Goal: Communication & Community: Answer question/provide support

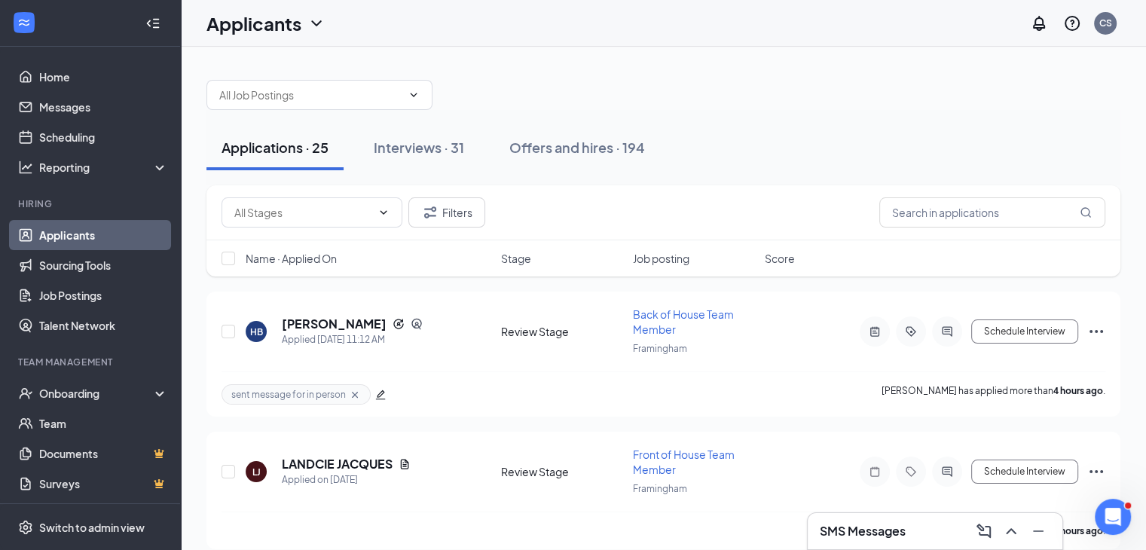
click at [118, 238] on link "Applicants" at bounding box center [103, 235] width 129 height 30
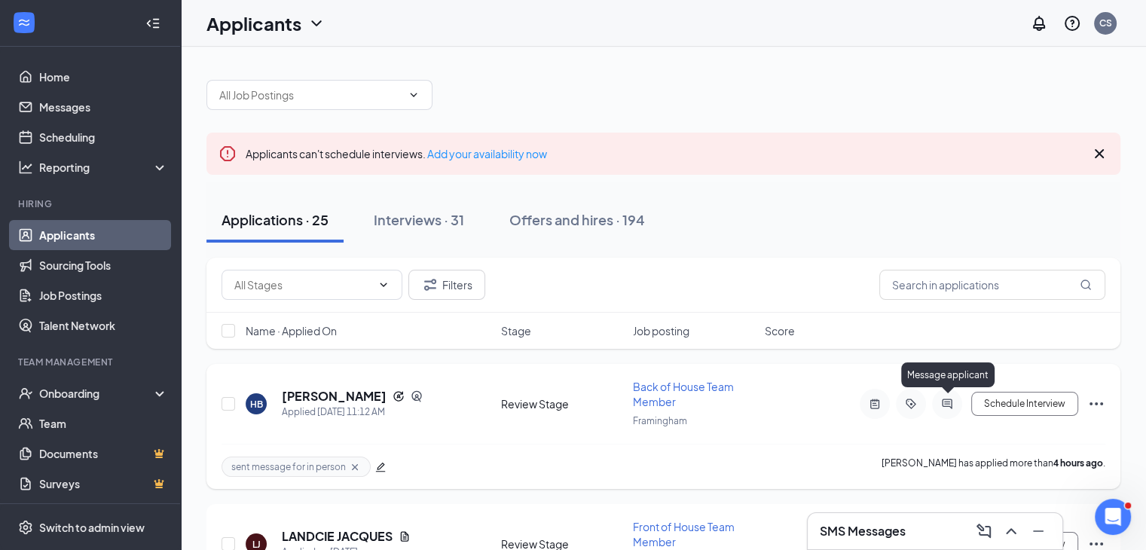
click at [943, 399] on icon "ActiveChat" at bounding box center [947, 404] width 18 height 12
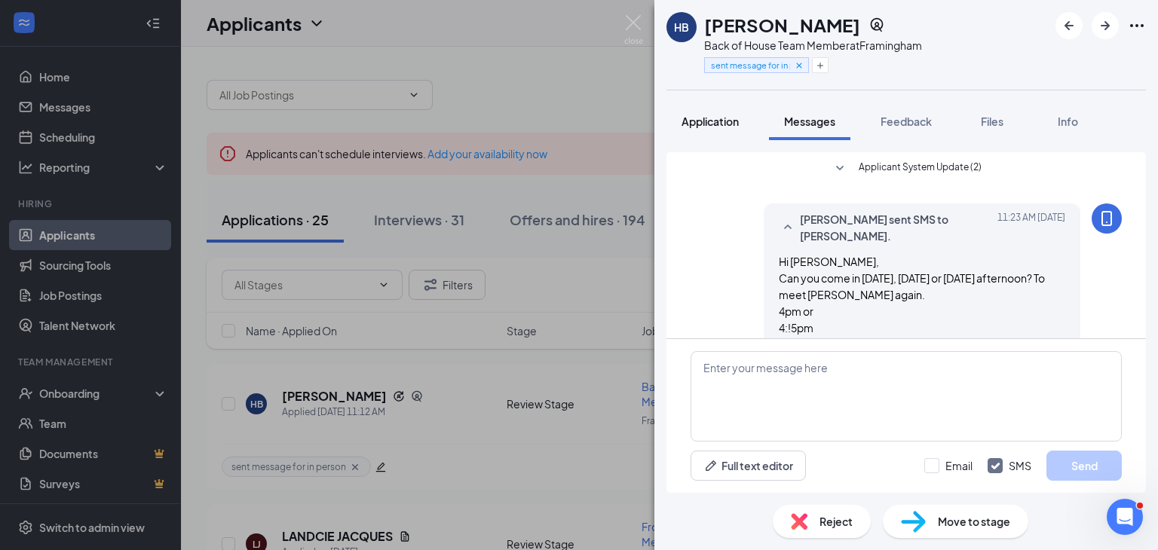
click at [725, 117] on span "Application" at bounding box center [709, 122] width 57 height 14
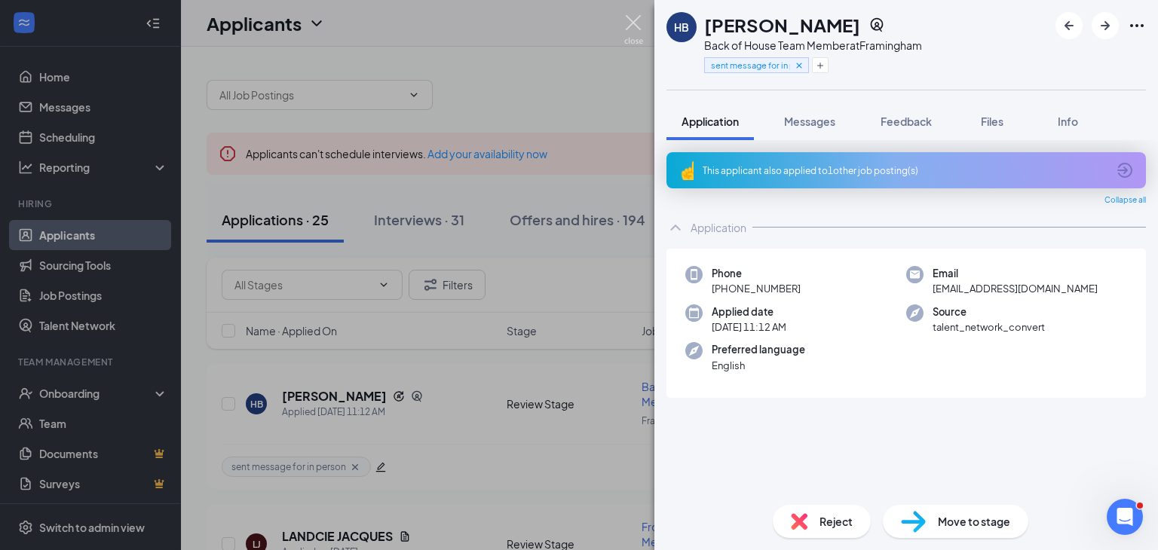
click at [635, 28] on img at bounding box center [633, 29] width 19 height 29
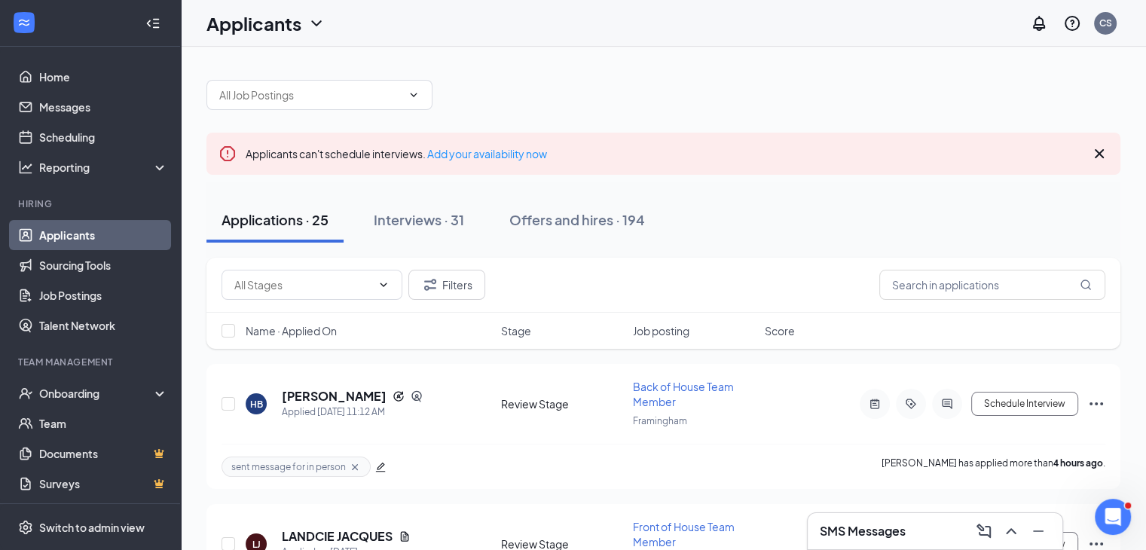
click at [1099, 154] on icon "Cross" at bounding box center [1099, 153] width 9 height 9
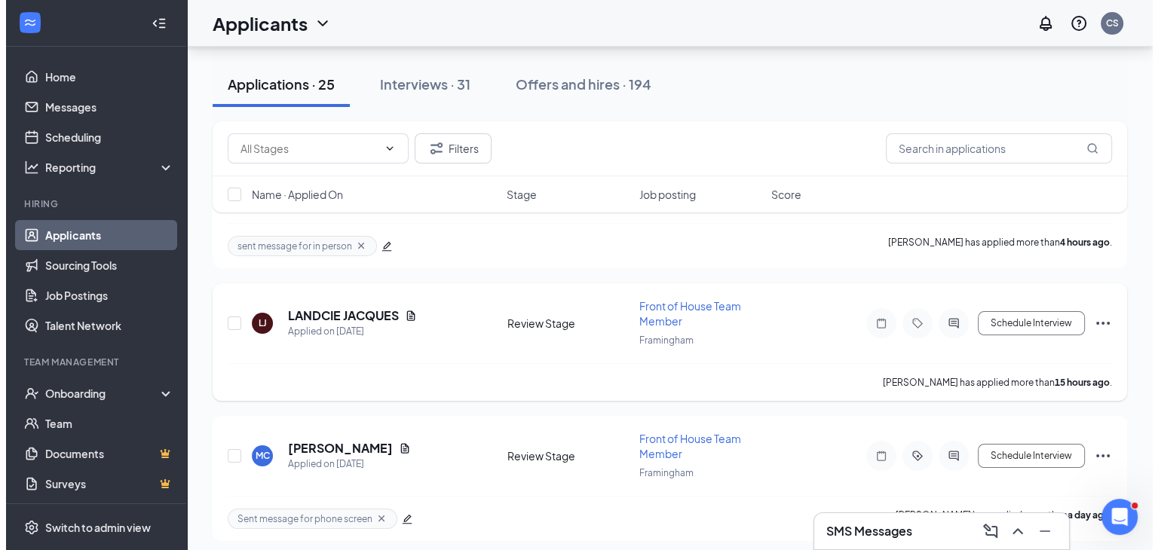
scroll to position [151, 0]
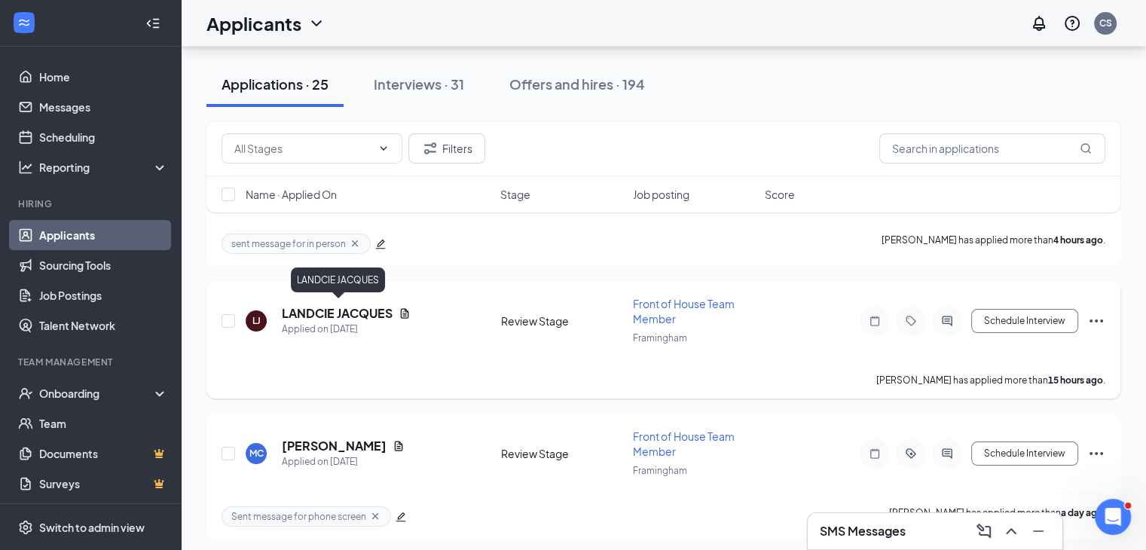
click at [343, 305] on h5 "LANDCIE JACQUES" at bounding box center [337, 313] width 111 height 17
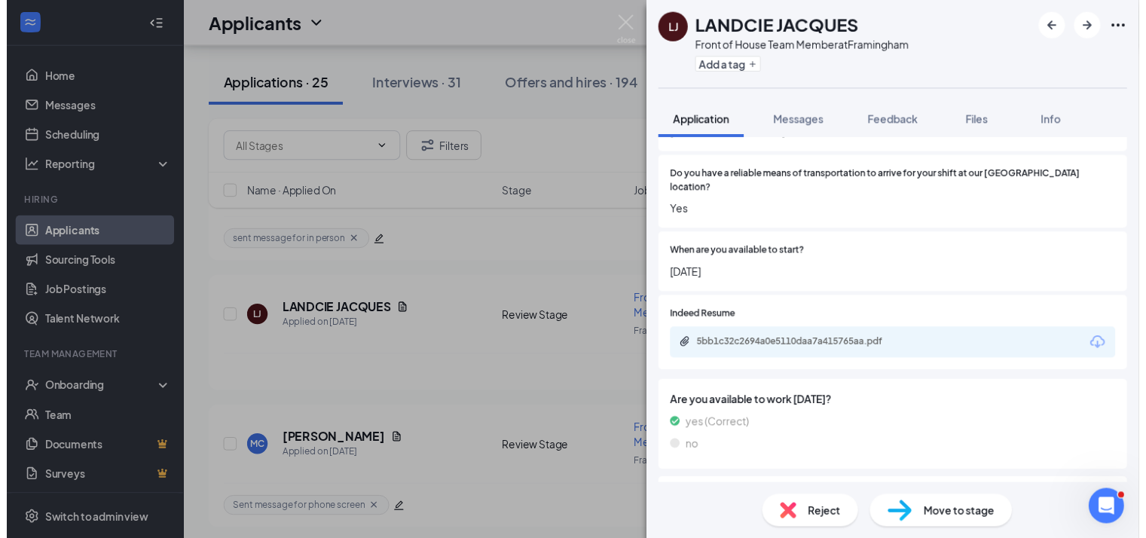
scroll to position [1055, 0]
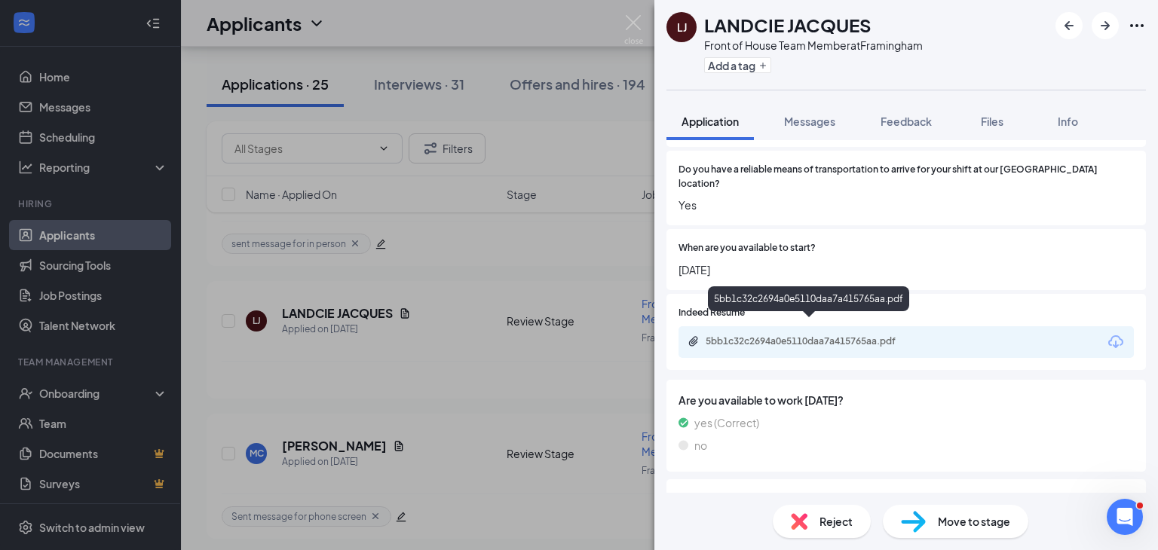
click at [823, 335] on div "5bb1c32c2694a0e5110daa7a415765aa.pdf" at bounding box center [810, 341] width 211 height 12
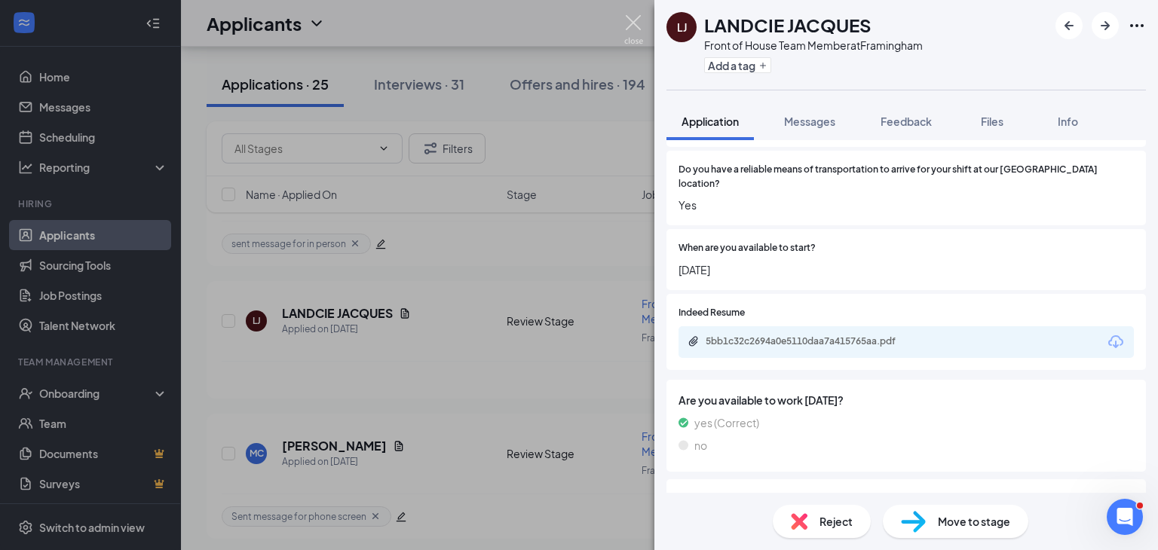
click at [628, 19] on img at bounding box center [633, 29] width 19 height 29
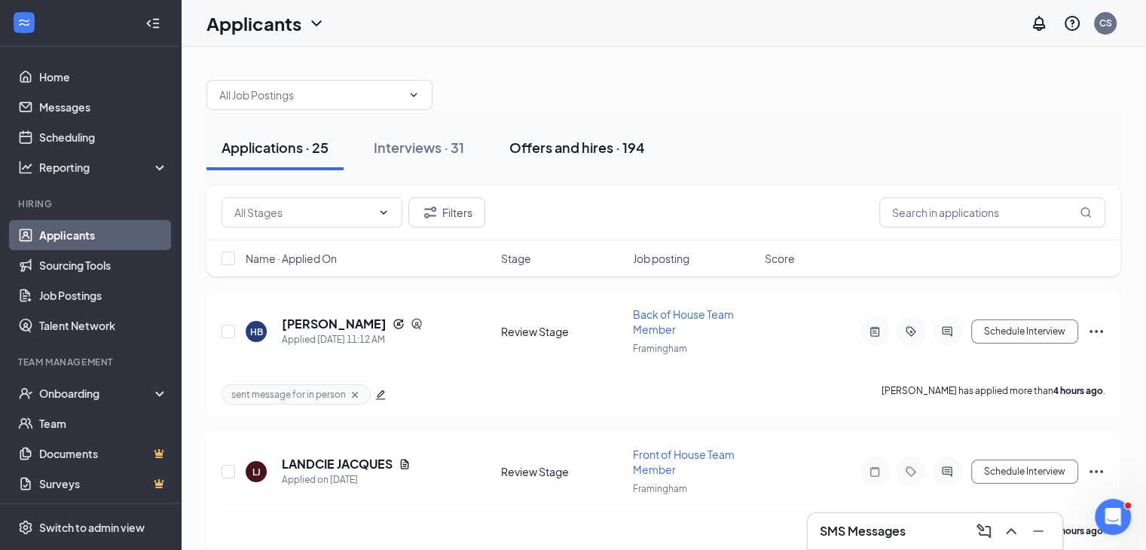
click at [534, 148] on div "Offers and hires · 194" at bounding box center [577, 147] width 136 height 19
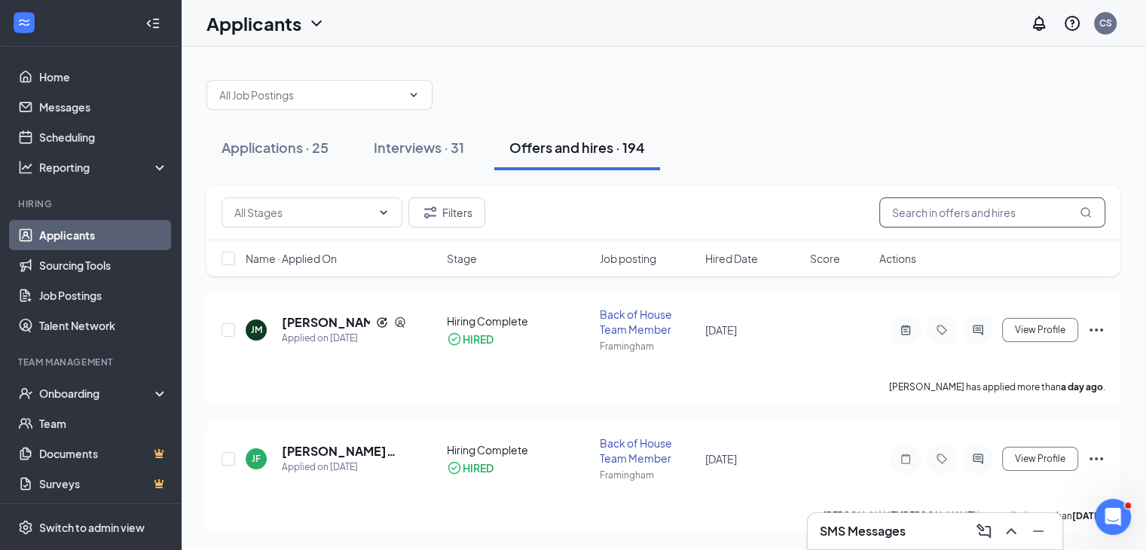
click at [939, 210] on input "text" at bounding box center [992, 212] width 226 height 30
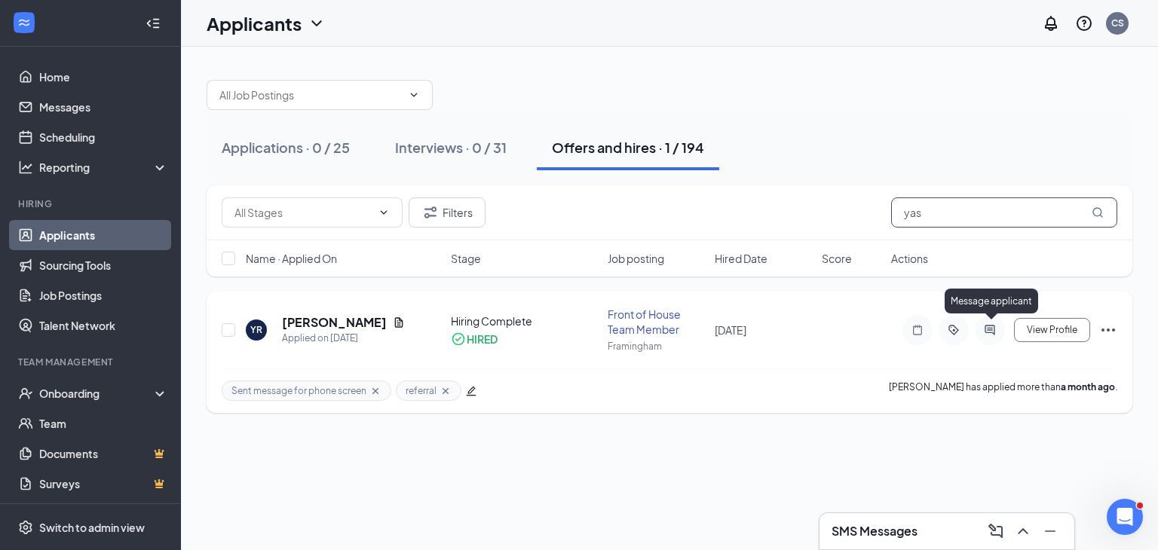
type input "yas"
click at [994, 333] on icon "ActiveChat" at bounding box center [989, 330] width 10 height 10
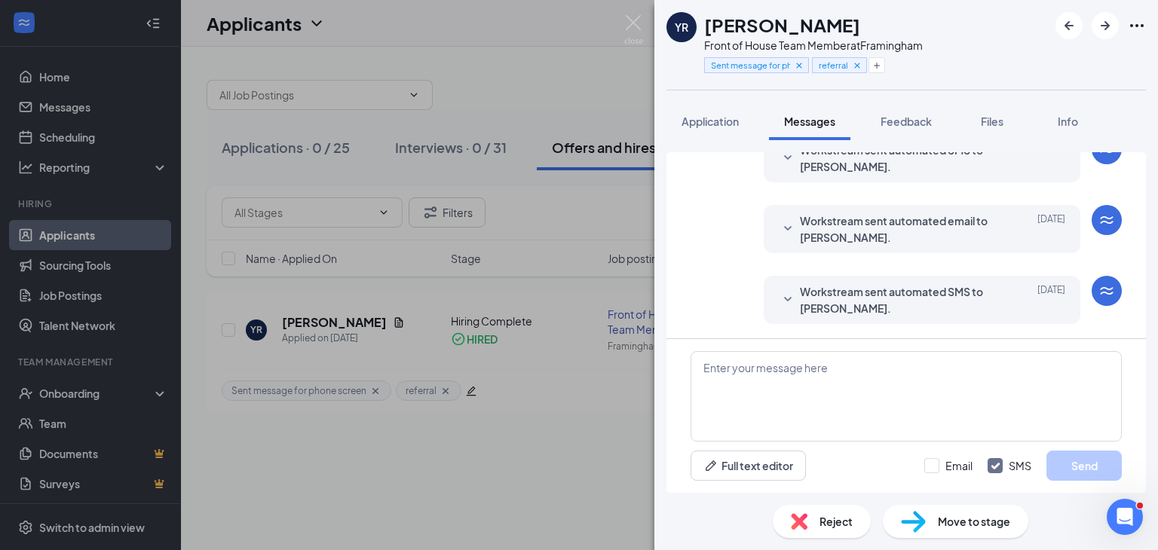
scroll to position [476, 0]
click at [635, 28] on img at bounding box center [633, 29] width 19 height 29
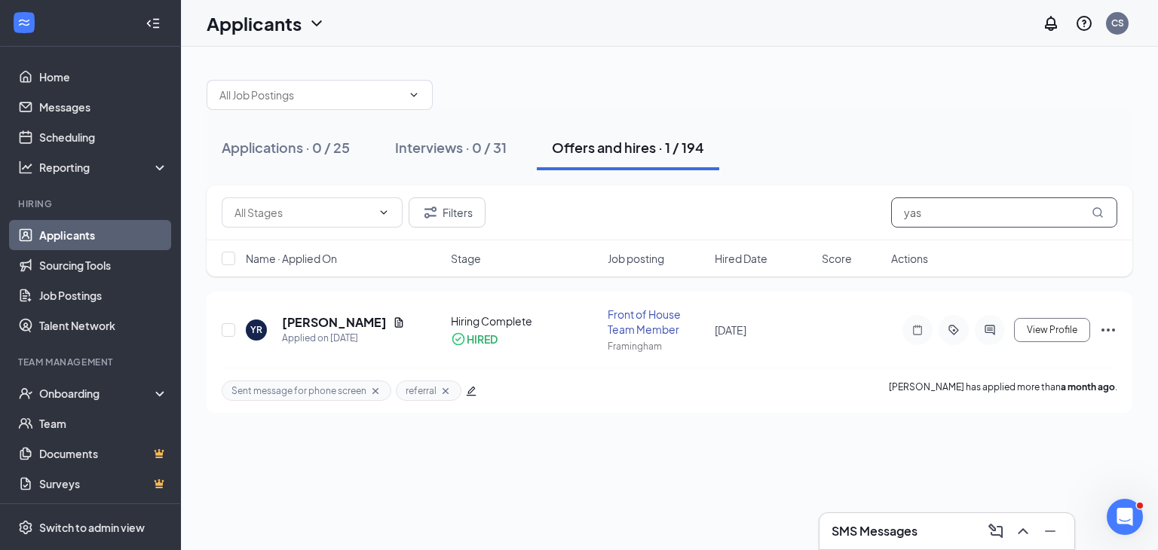
drag, startPoint x: 983, startPoint y: 213, endPoint x: 779, endPoint y: 218, distance: 203.5
click at [779, 218] on div "Filters yas" at bounding box center [669, 212] width 895 height 30
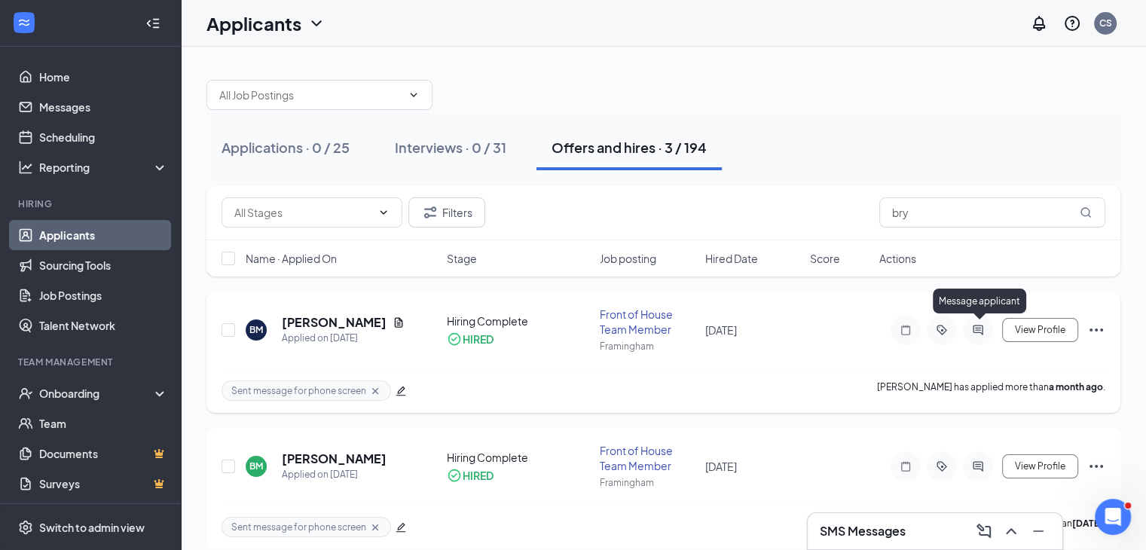
click at [980, 324] on icon "ActiveChat" at bounding box center [978, 330] width 18 height 12
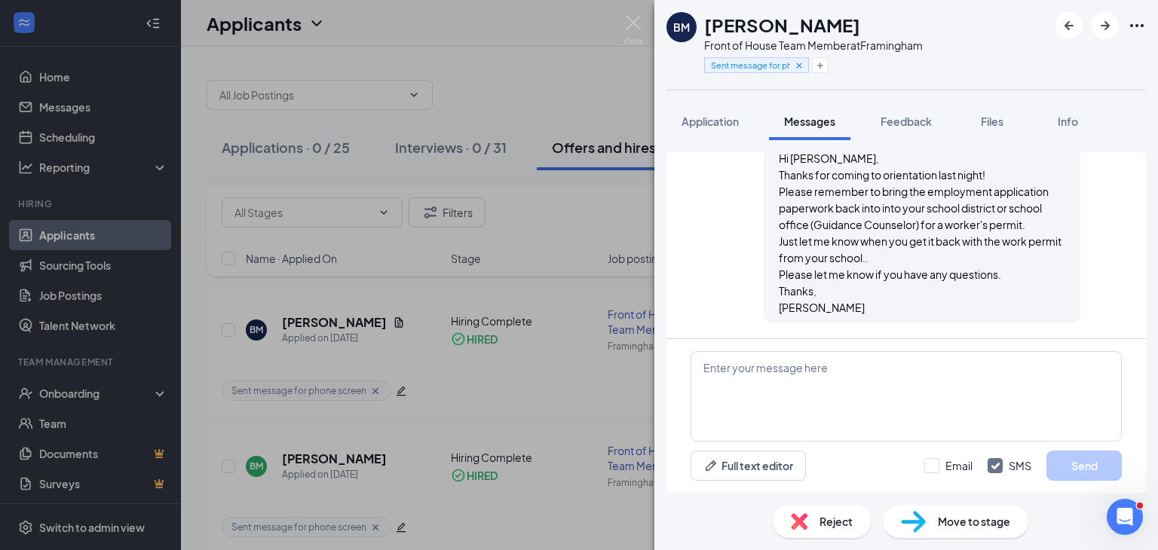
scroll to position [1510, 0]
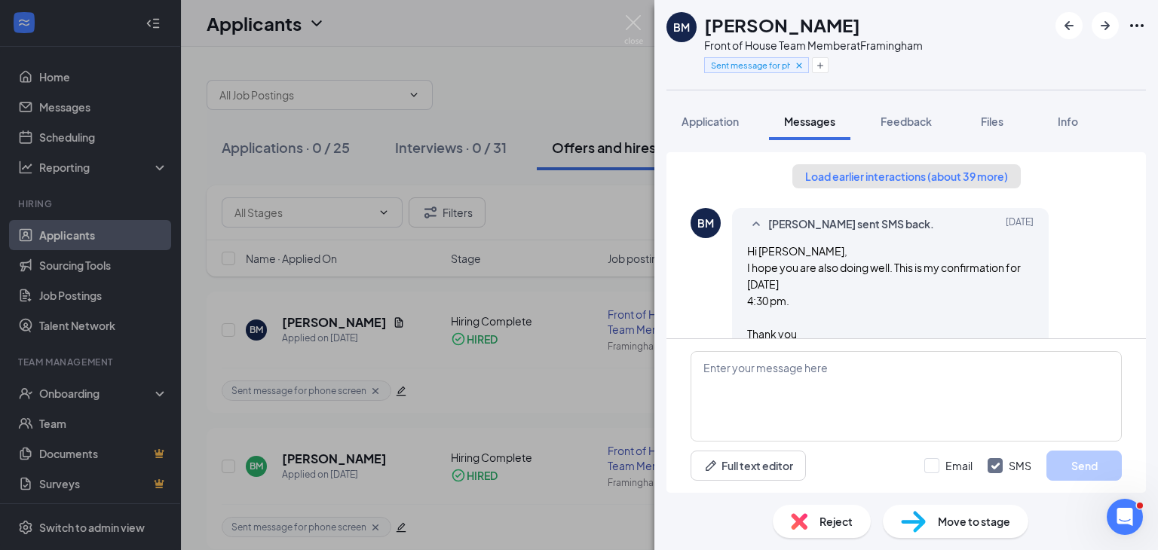
click at [976, 176] on button "Load earlier interactions (about 39 more)" at bounding box center [906, 176] width 228 height 24
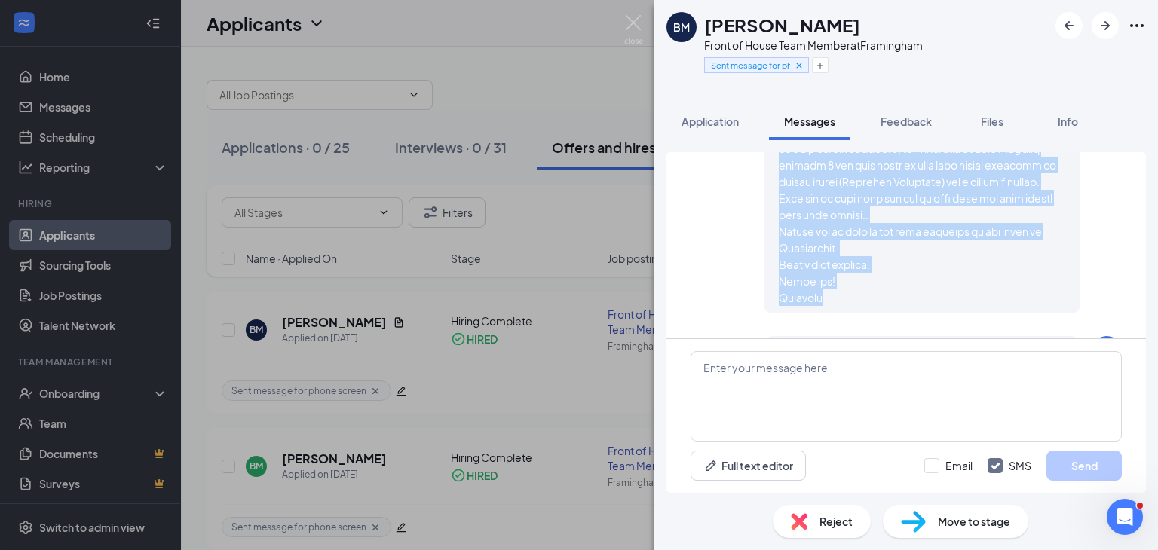
scroll to position [3145, 0]
drag, startPoint x: 769, startPoint y: 209, endPoint x: 1002, endPoint y: 297, distance: 248.0
click at [1002, 297] on div at bounding box center [921, 37] width 286 height 531
copy span "Hi [PERSON_NAME], We are excited to welcome you as a new Front of House Team Me…"
click at [630, 29] on img at bounding box center [633, 29] width 19 height 29
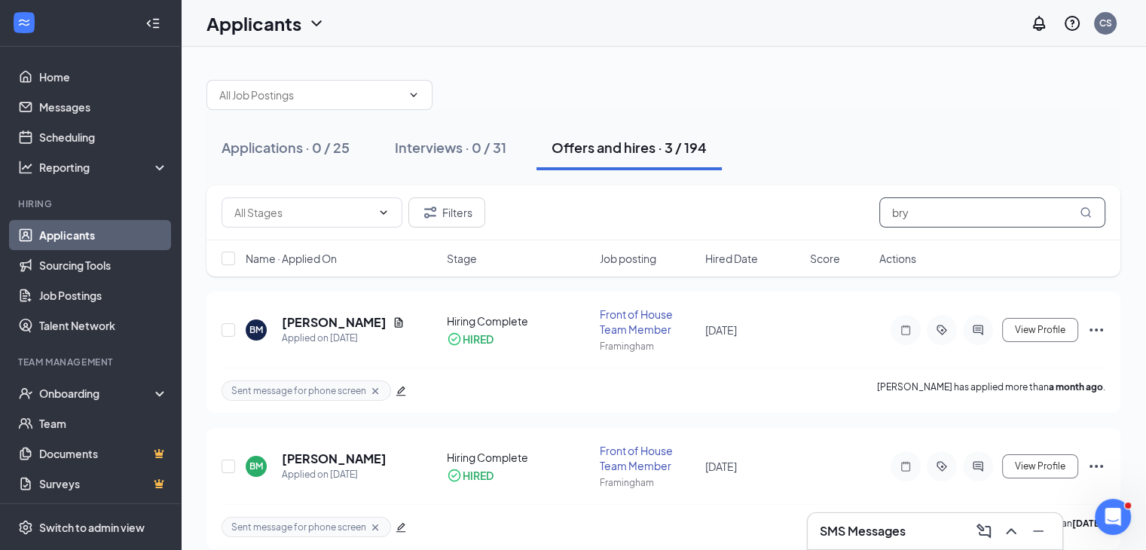
drag, startPoint x: 940, startPoint y: 209, endPoint x: 844, endPoint y: 212, distance: 96.5
click at [844, 212] on div "Filters bry" at bounding box center [664, 212] width 884 height 30
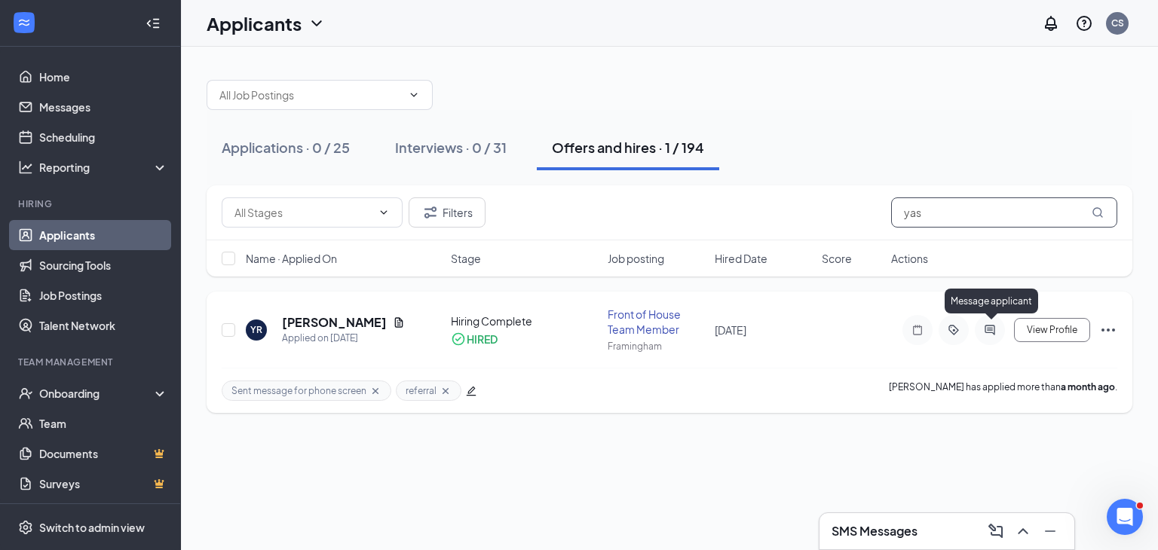
type input "yas"
click at [988, 329] on icon "ActiveChat" at bounding box center [989, 330] width 18 height 12
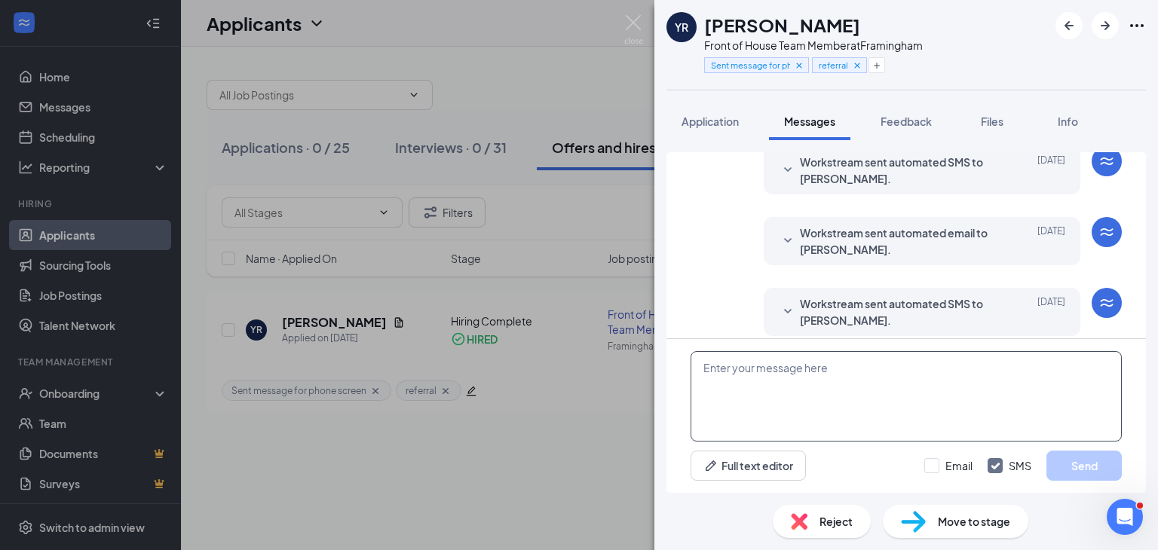
scroll to position [476, 0]
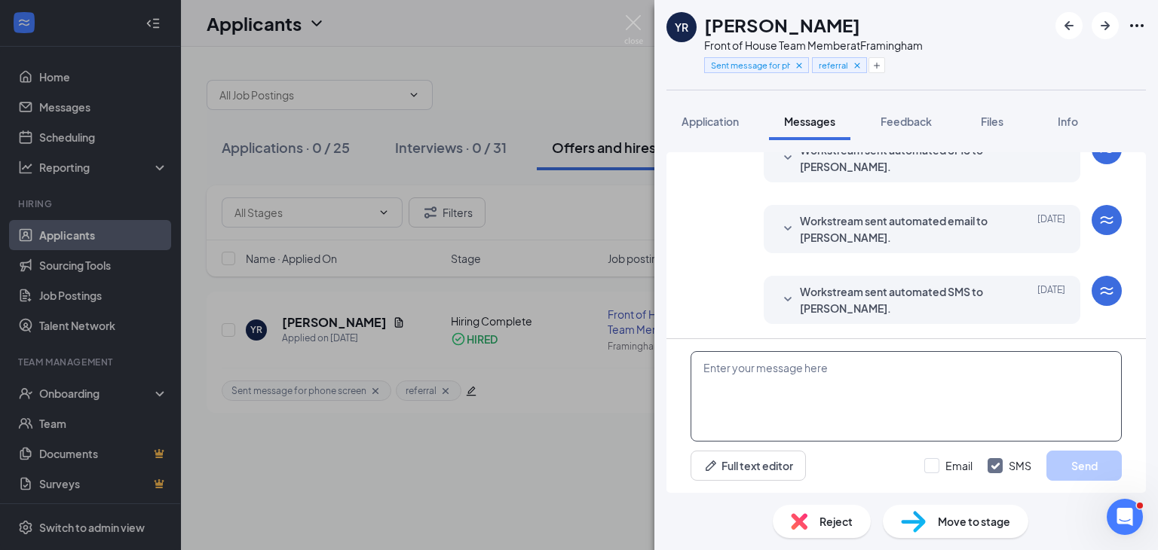
click at [718, 393] on textarea at bounding box center [905, 396] width 431 height 90
paste textarea "Hi [PERSON_NAME], We are excited to welcome you as a new Front of House Team Me…"
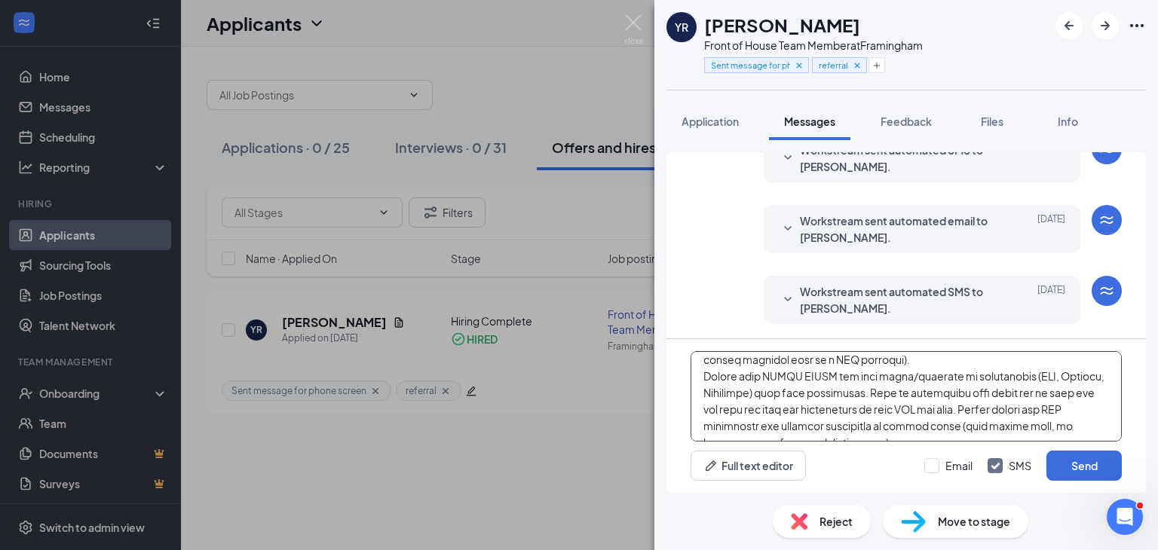
scroll to position [0, 0]
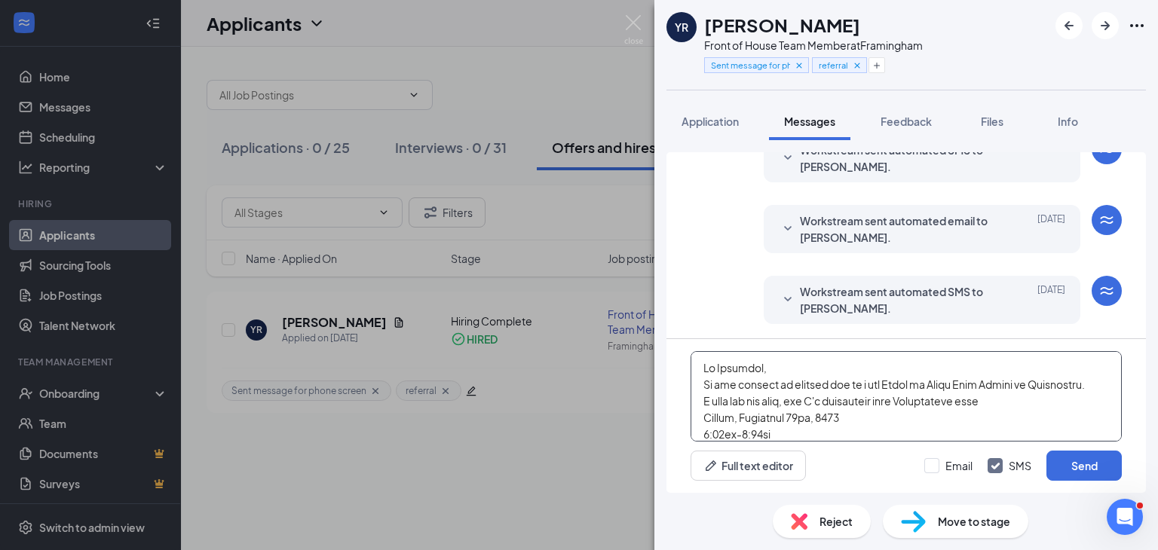
click at [784, 369] on textarea at bounding box center [905, 396] width 431 height 90
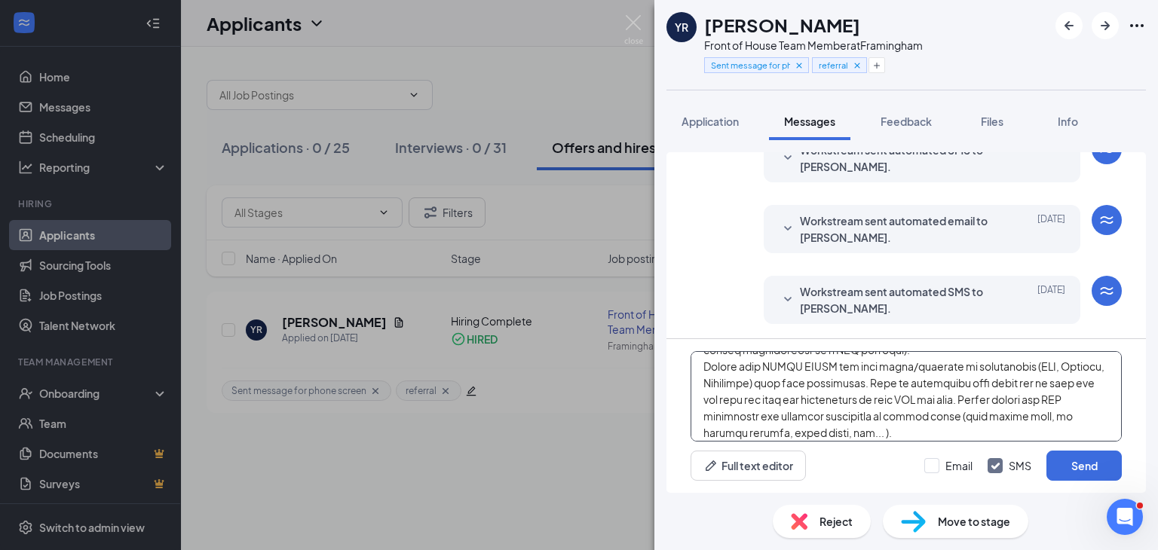
scroll to position [75, 0]
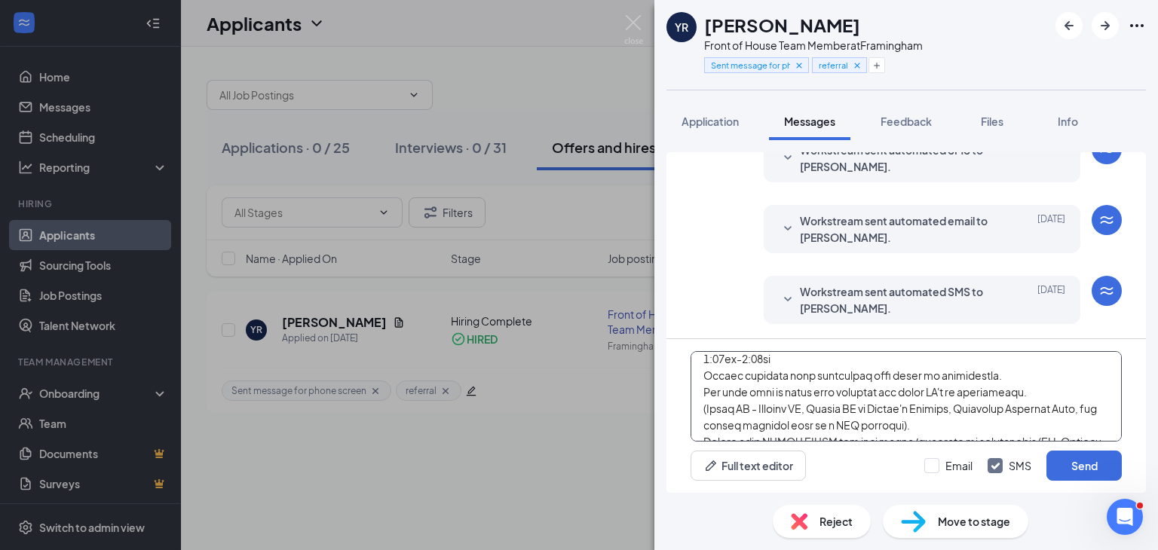
drag, startPoint x: 805, startPoint y: 375, endPoint x: 640, endPoint y: 381, distance: 165.2
click at [640, 381] on div "YR [PERSON_NAME] Front of House Team Member at [GEOGRAPHIC_DATA] Sent message f…" at bounding box center [579, 275] width 1158 height 550
click at [884, 359] on textarea at bounding box center [905, 396] width 431 height 90
click at [720, 372] on textarea at bounding box center [905, 396] width 431 height 90
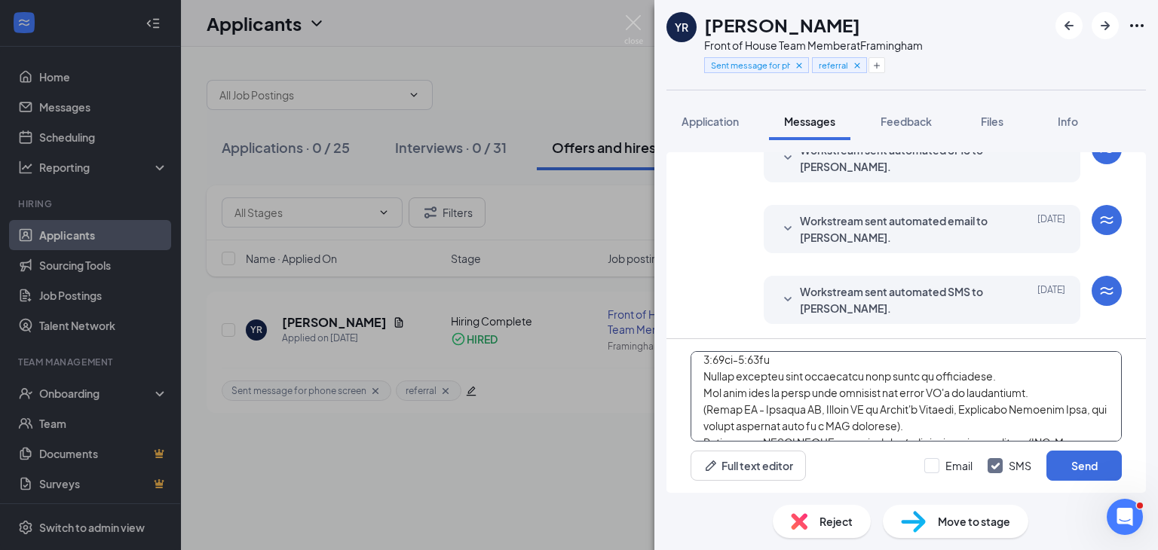
click at [717, 359] on textarea at bounding box center [905, 396] width 431 height 90
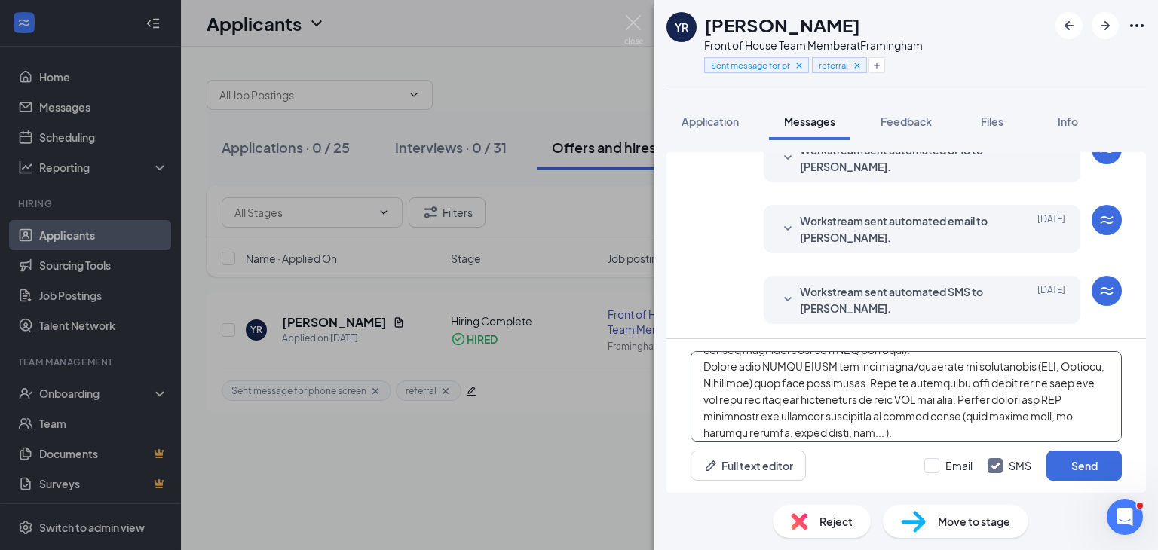
click at [1013, 416] on textarea at bounding box center [905, 396] width 431 height 90
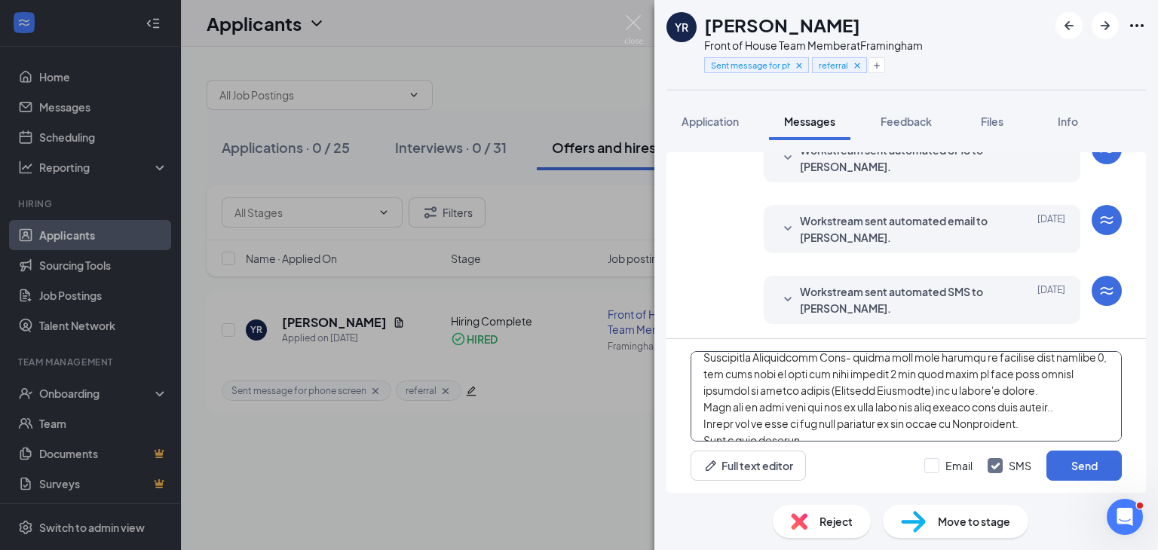
scroll to position [290, 0]
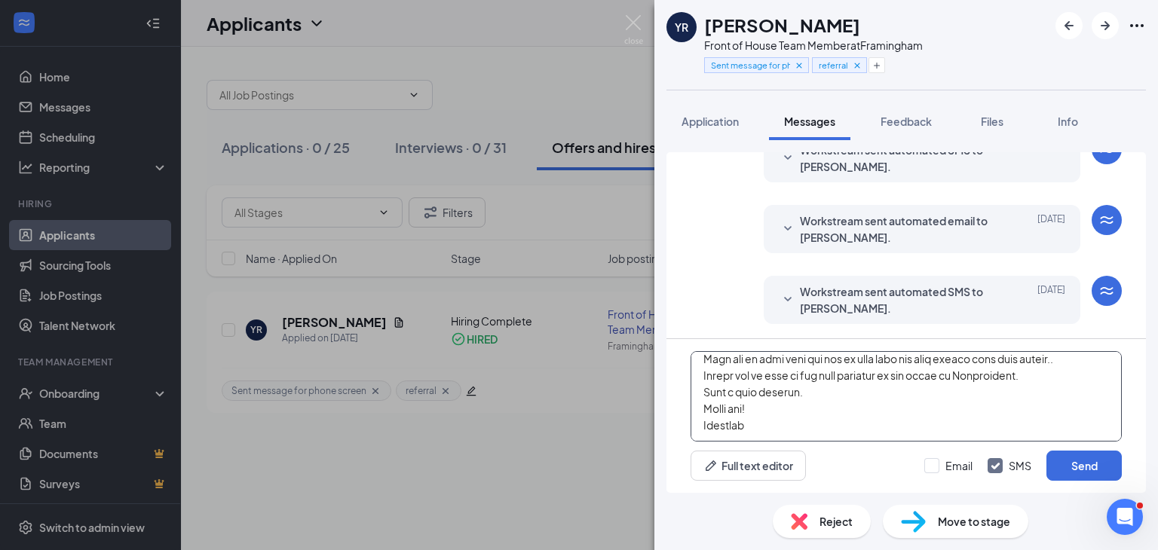
drag, startPoint x: 839, startPoint y: 390, endPoint x: 646, endPoint y: 391, distance: 192.9
click at [646, 391] on div "YR [PERSON_NAME] Front of House Team Member at [GEOGRAPHIC_DATA] Sent message f…" at bounding box center [579, 275] width 1158 height 550
click at [1022, 388] on textarea at bounding box center [905, 396] width 431 height 90
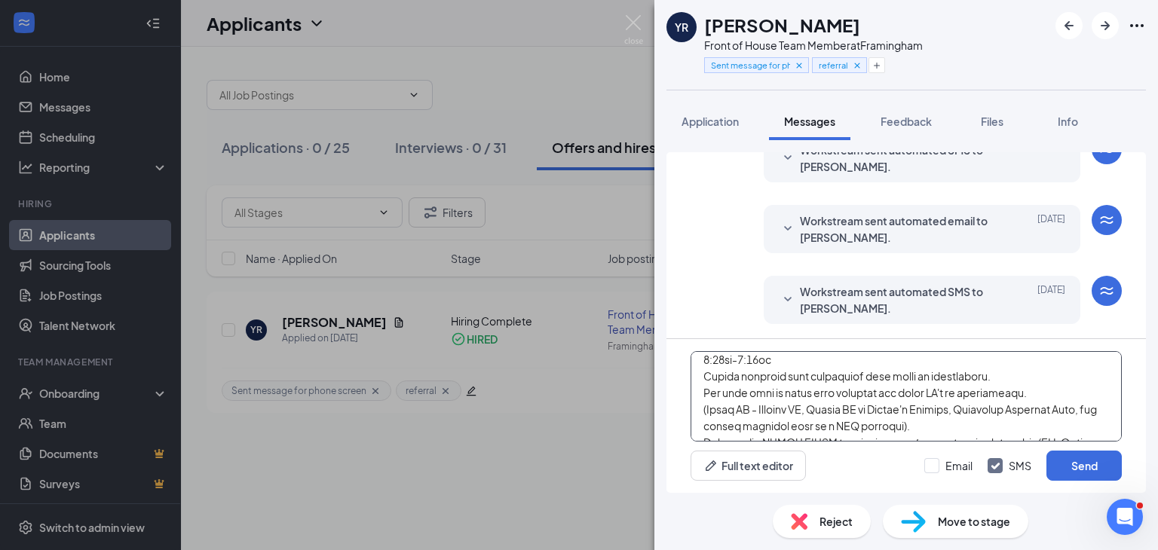
scroll to position [75, 0]
type textarea "Hi Yasmari! We are excited to welcome you as a new Front of House Team Member a…"
click at [1107, 472] on button "Send" at bounding box center [1083, 466] width 75 height 30
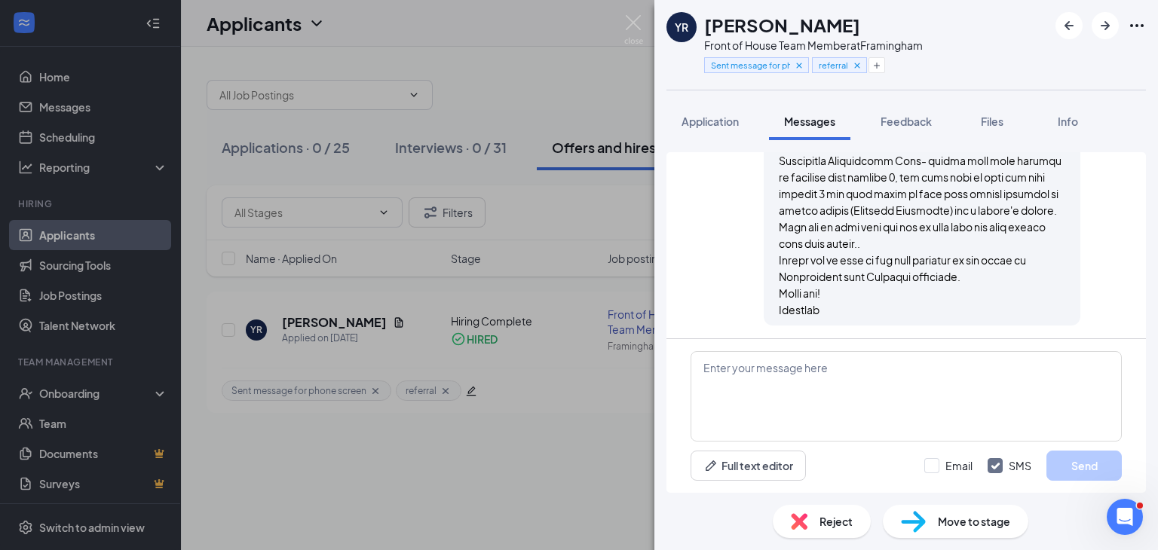
scroll to position [1021, 0]
click at [630, 25] on img at bounding box center [633, 29] width 19 height 29
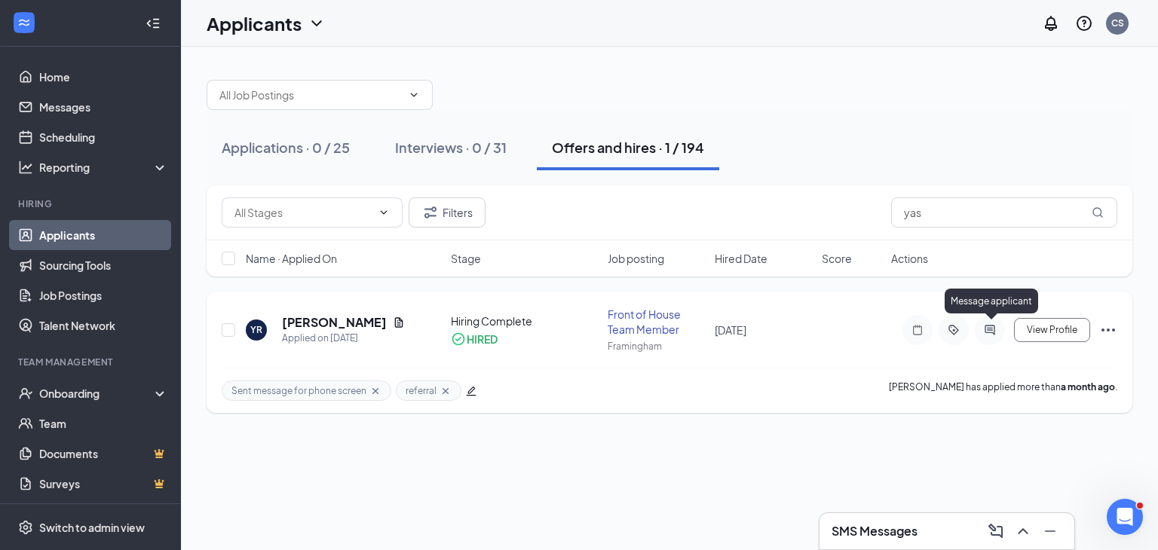
click at [995, 326] on icon "ActiveChat" at bounding box center [989, 330] width 18 height 12
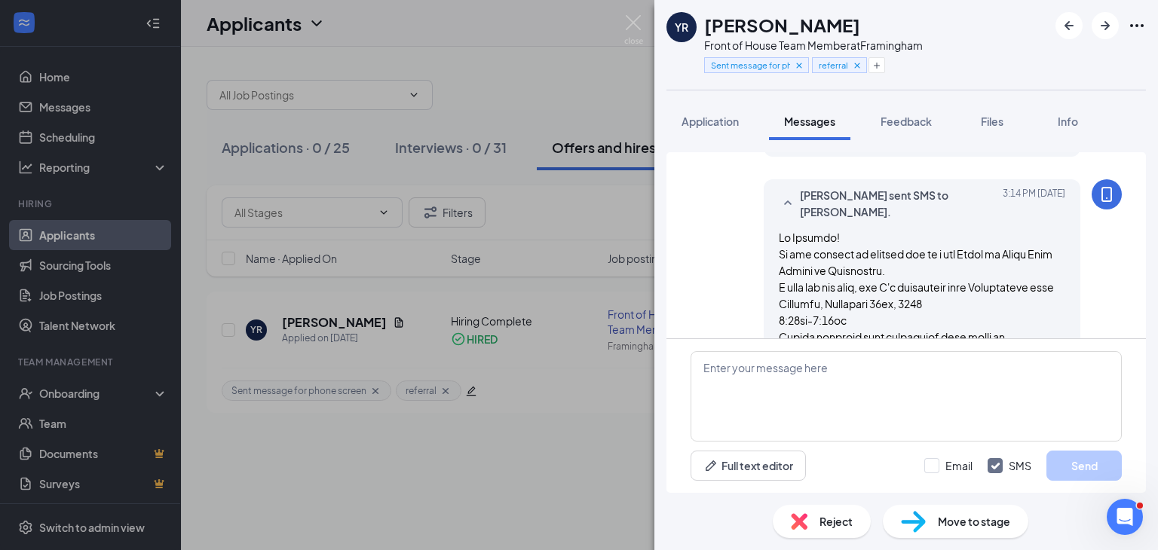
scroll to position [422, 0]
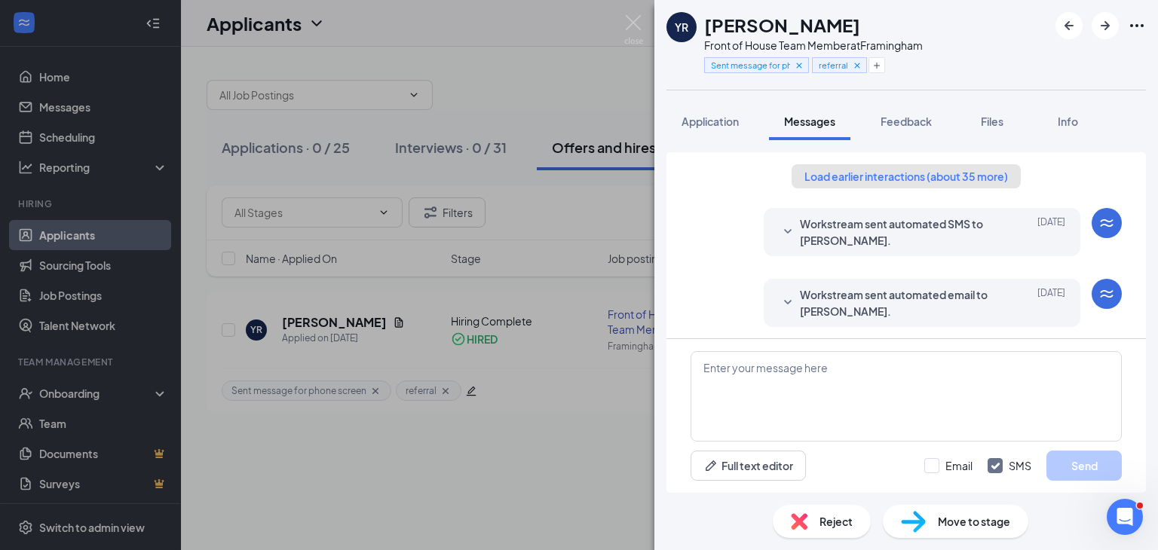
click at [885, 182] on button "Load earlier interactions (about 35 more)" at bounding box center [905, 176] width 229 height 24
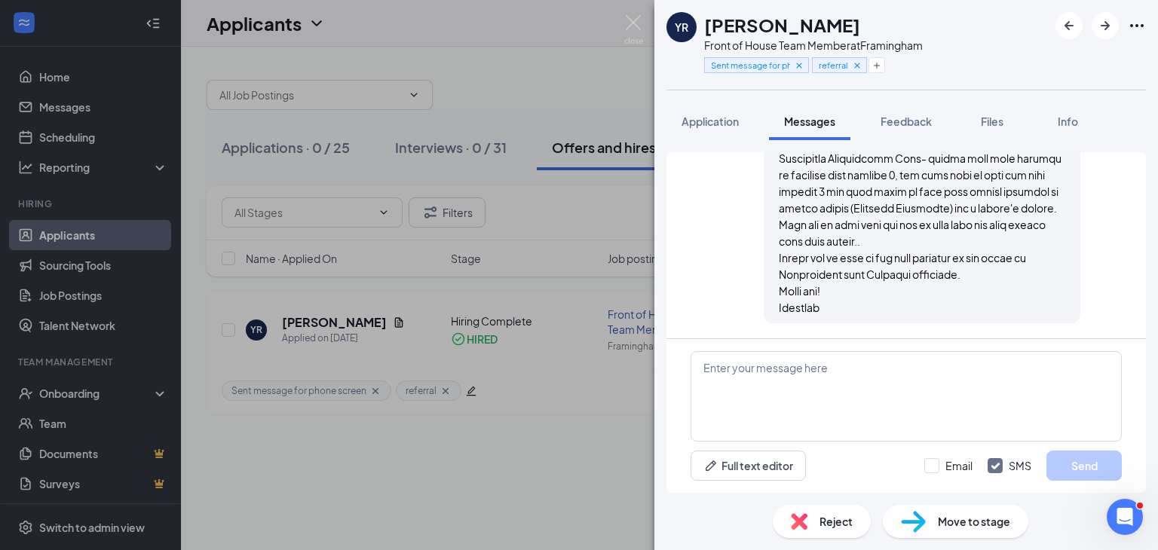
scroll to position [3927, 0]
click at [628, 19] on img at bounding box center [633, 29] width 19 height 29
